Goal: Find contact information: Find contact information

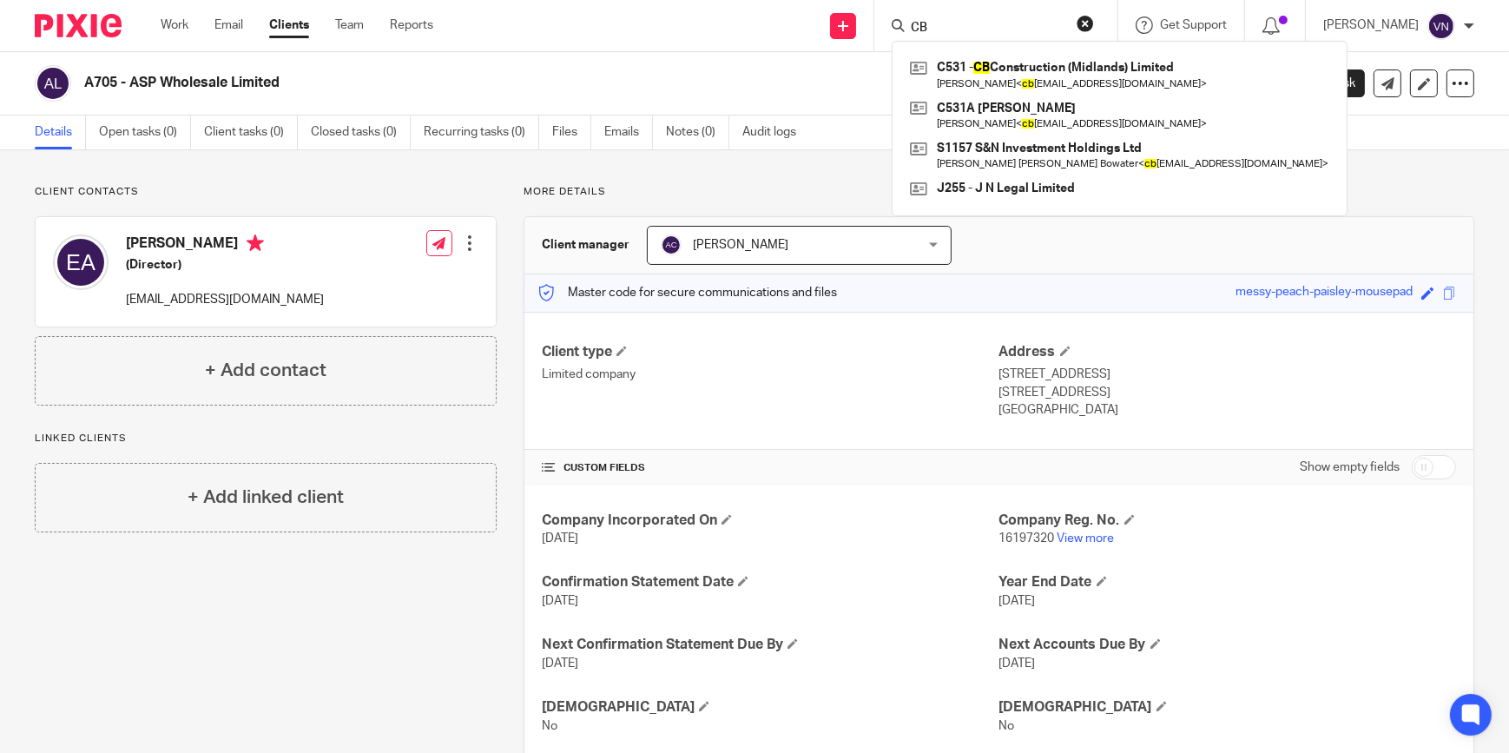
type input "C"
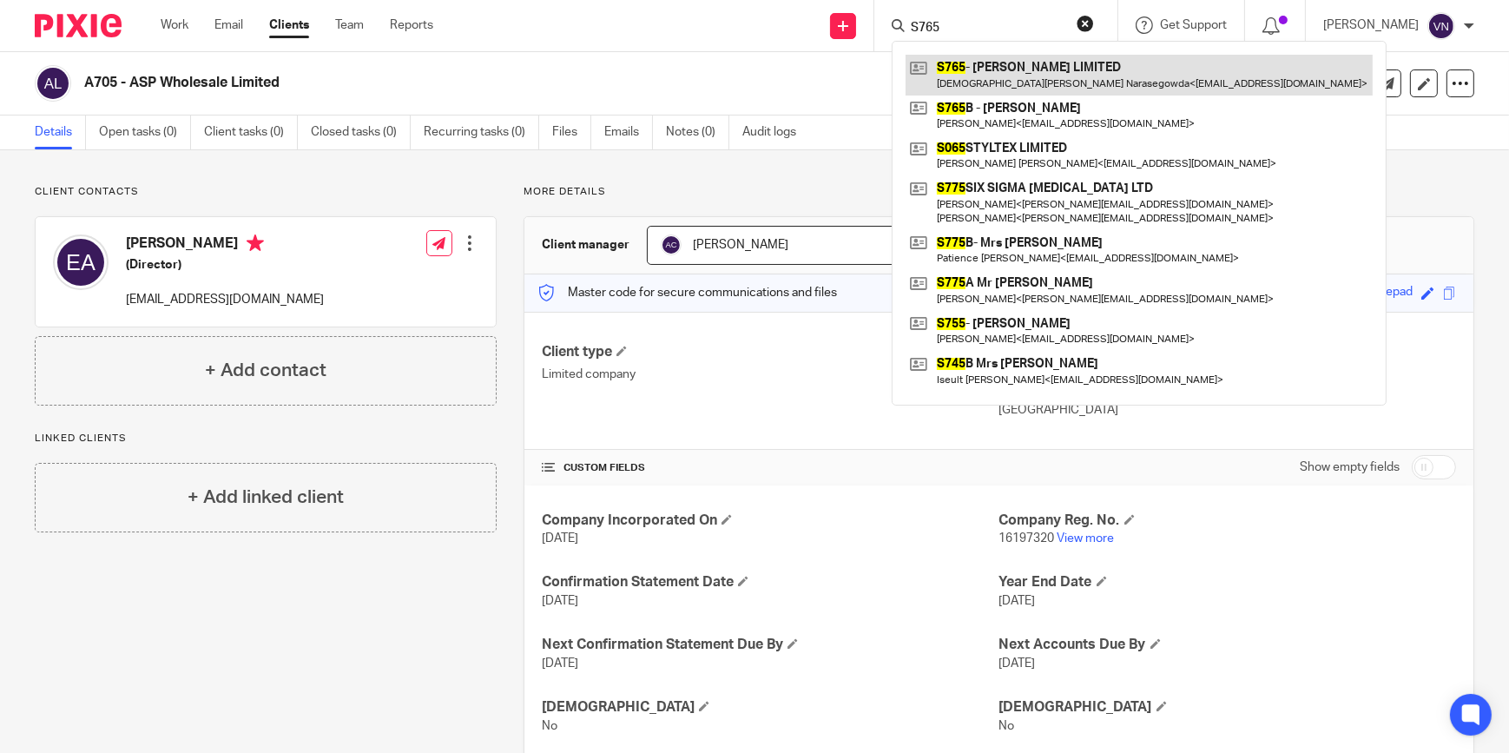
type input "S765"
click at [1045, 78] on link at bounding box center [1138, 75] width 467 height 40
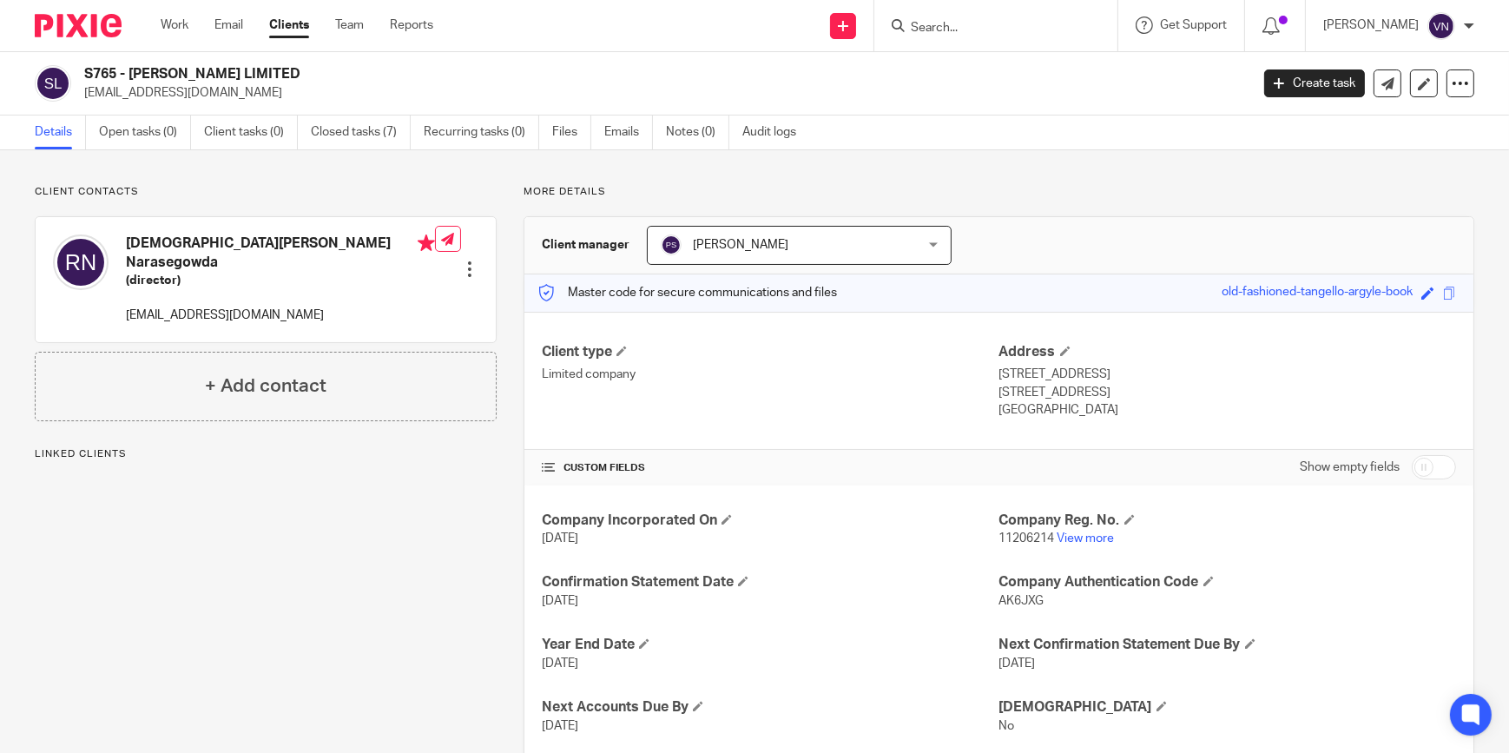
drag, startPoint x: 247, startPoint y: 95, endPoint x: 85, endPoint y: 87, distance: 162.5
click at [85, 87] on p "drramakrishna@hotmail.com" at bounding box center [661, 92] width 1154 height 17
copy p "drramakrishna@hotmail.com"
click at [1015, 35] on input "Search" at bounding box center [987, 29] width 156 height 16
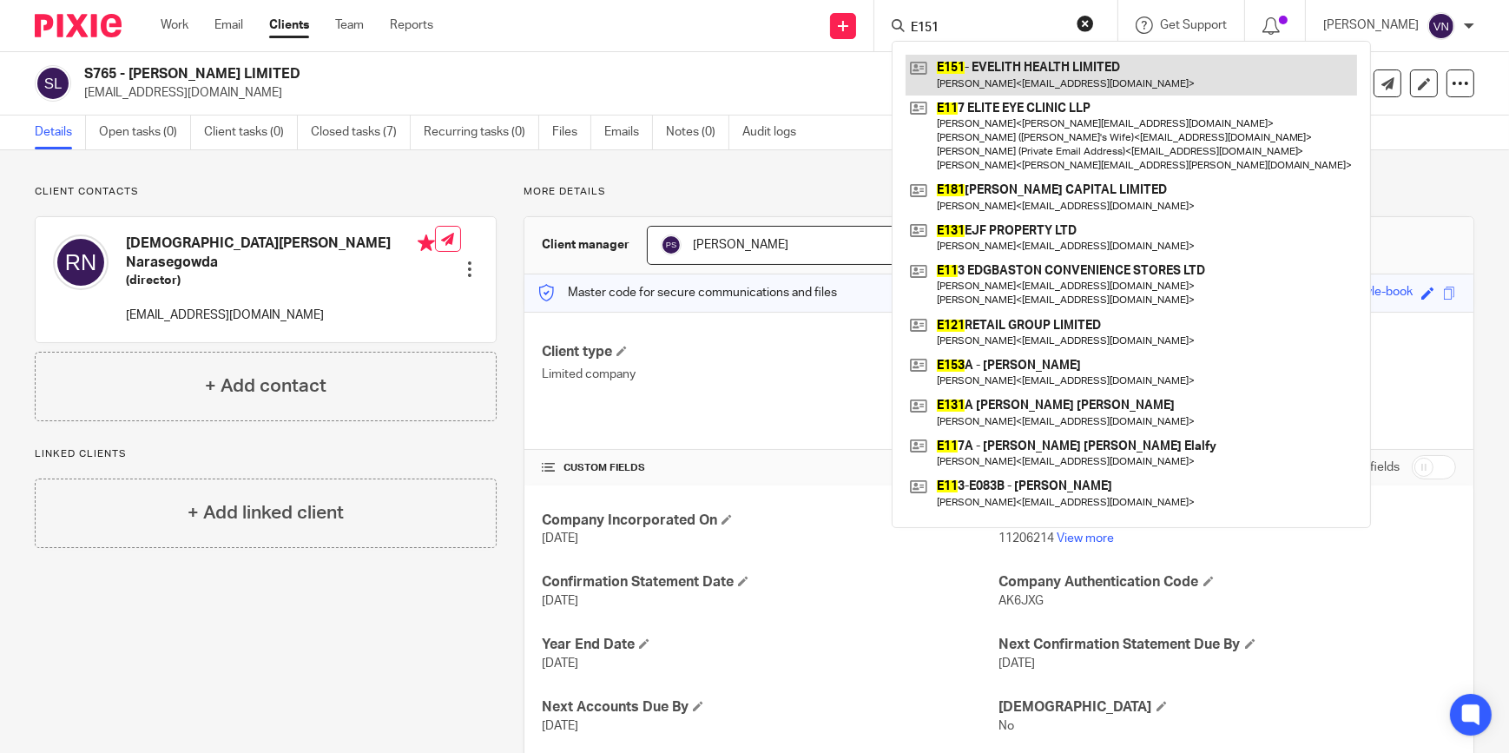
type input "E151"
click at [1062, 67] on link at bounding box center [1130, 75] width 451 height 40
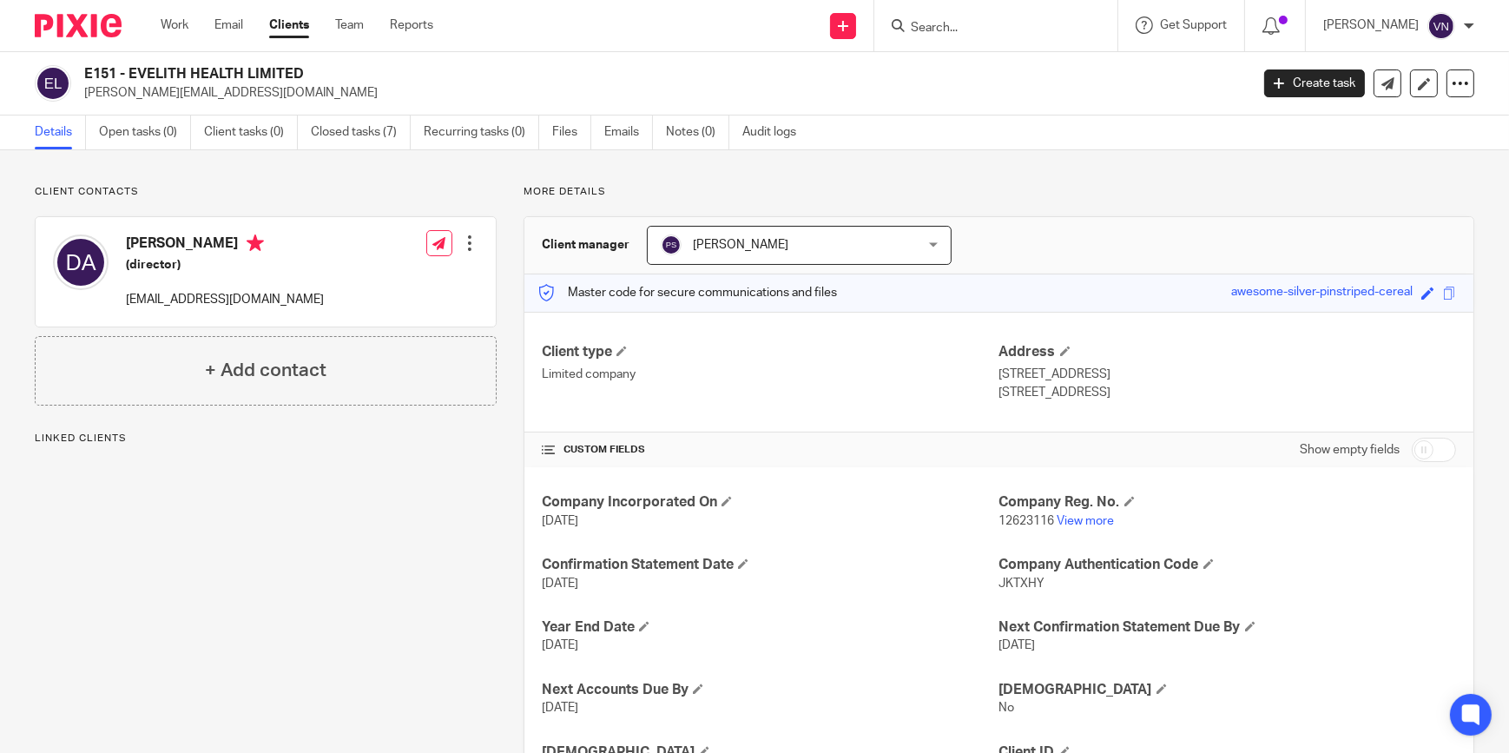
drag, startPoint x: 216, startPoint y: 92, endPoint x: 85, endPoint y: 92, distance: 131.1
click at [85, 92] on p "[PERSON_NAME][EMAIL_ADDRESS][DOMAIN_NAME]" at bounding box center [661, 92] width 1154 height 17
drag, startPoint x: 277, startPoint y: 297, endPoint x: 124, endPoint y: 292, distance: 152.9
click at [124, 292] on div "[PERSON_NAME] (director) [EMAIL_ADDRESS][DOMAIN_NAME] Edit contact Create clien…" at bounding box center [266, 271] width 460 height 109
copy p "[EMAIL_ADDRESS][DOMAIN_NAME]"
